Goal: Transaction & Acquisition: Purchase product/service

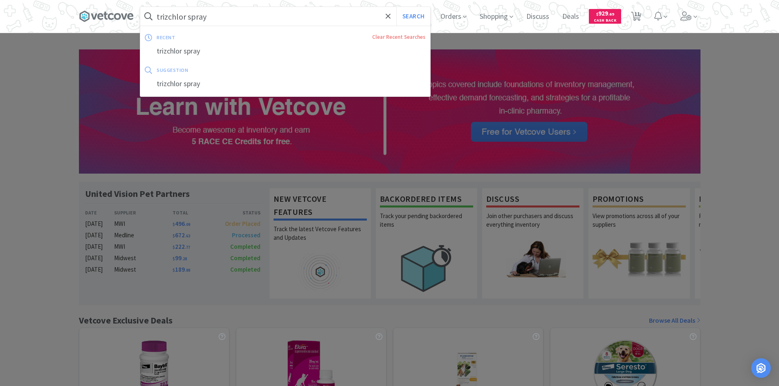
click at [309, 13] on input "trizchlor spray" at bounding box center [285, 16] width 290 height 19
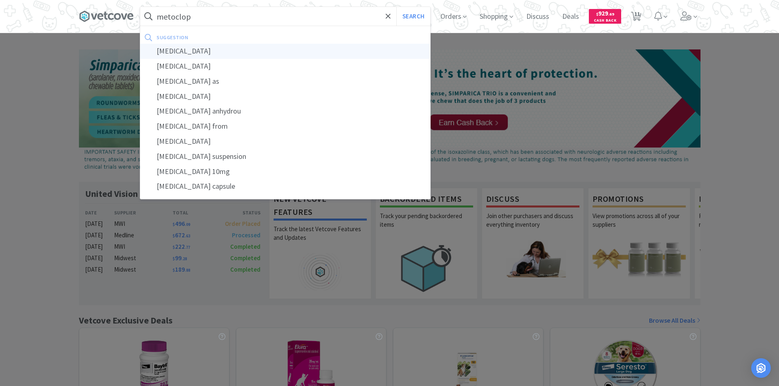
type input "[MEDICAL_DATA]"
select select "4"
select select "1"
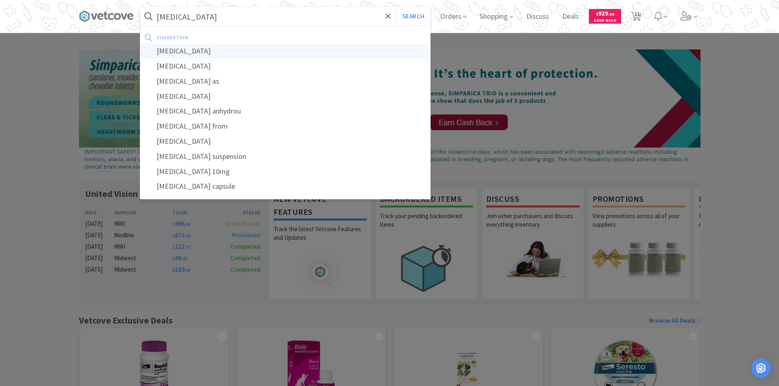
select select "1"
select select "2"
select select "1"
select select "2"
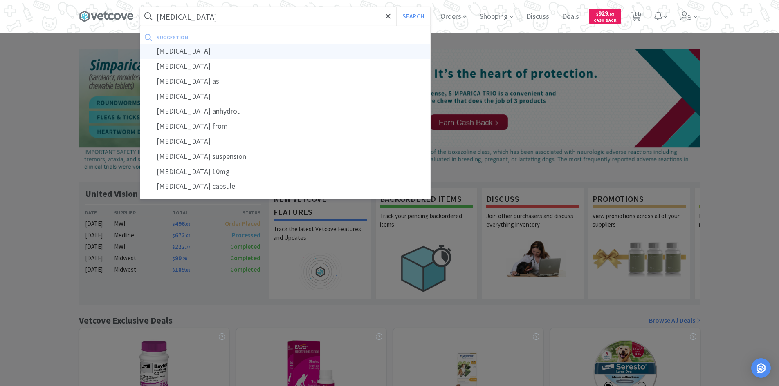
select select "4"
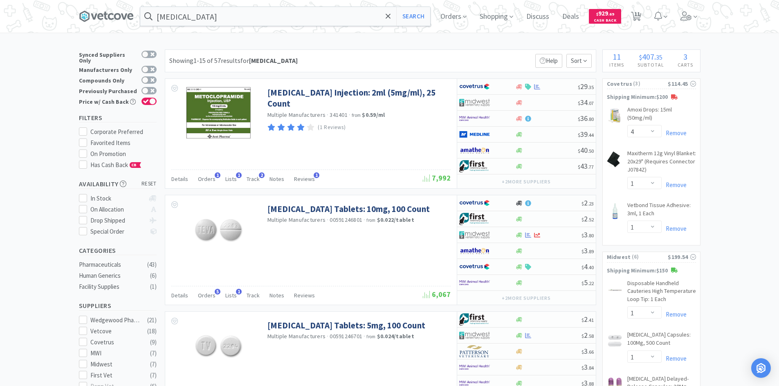
click at [464, 19] on span "Orders" at bounding box center [453, 16] width 33 height 33
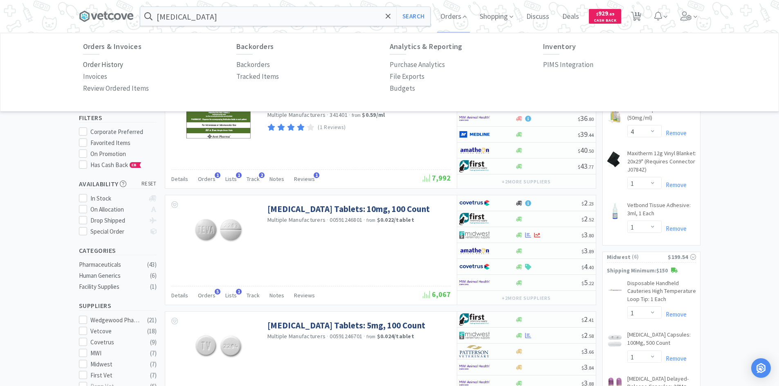
click at [100, 65] on p "Order History" at bounding box center [103, 64] width 40 height 11
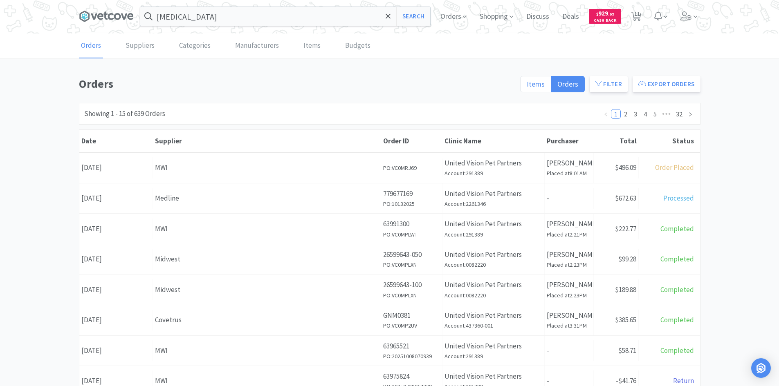
click at [533, 88] on span "Items" at bounding box center [536, 83] width 18 height 9
click at [527, 87] on input "Items" at bounding box center [527, 87] width 0 height 0
